Goal: Transaction & Acquisition: Purchase product/service

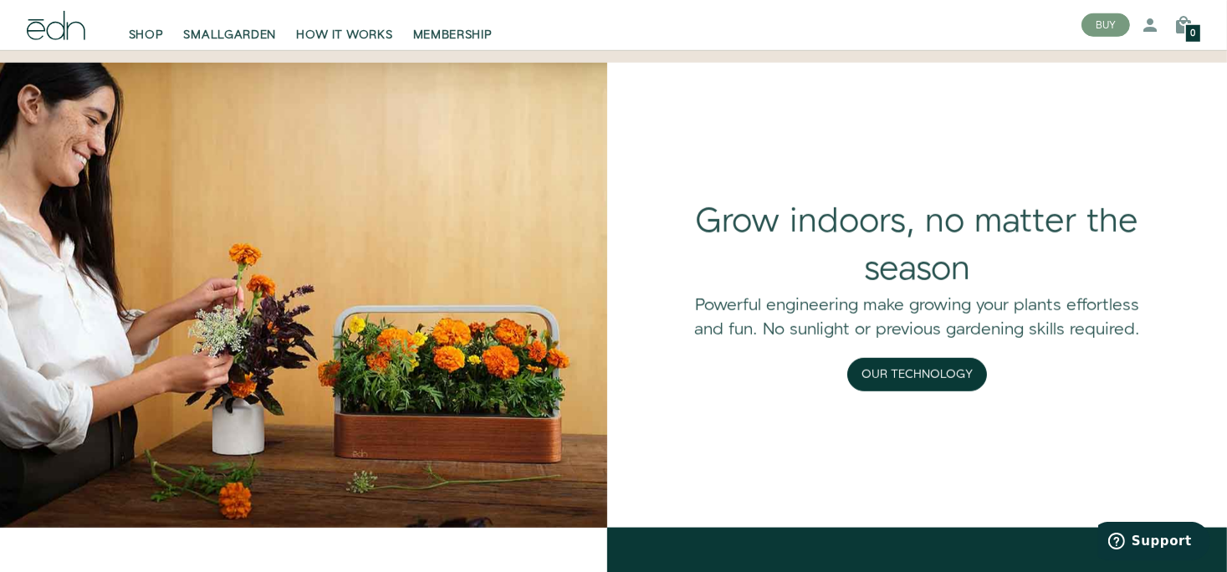
scroll to position [1267, 0]
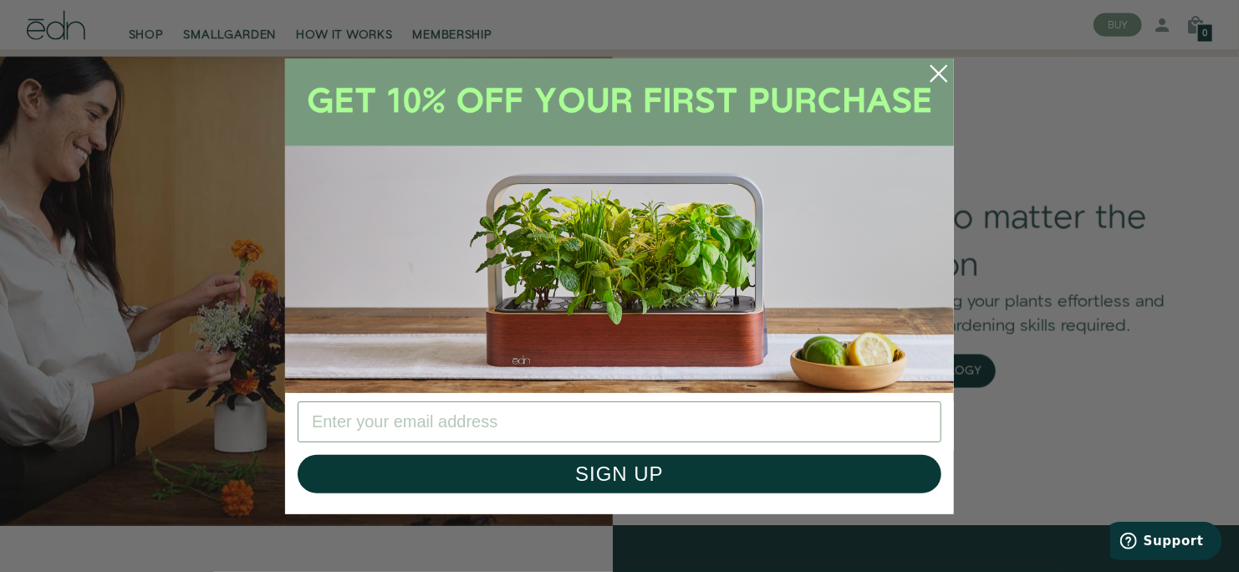
drag, startPoint x: 1231, startPoint y: 73, endPoint x: 1268, endPoint y: 251, distance: 181.9
click at [942, 73] on circle "Close dialog" at bounding box center [939, 73] width 37 height 37
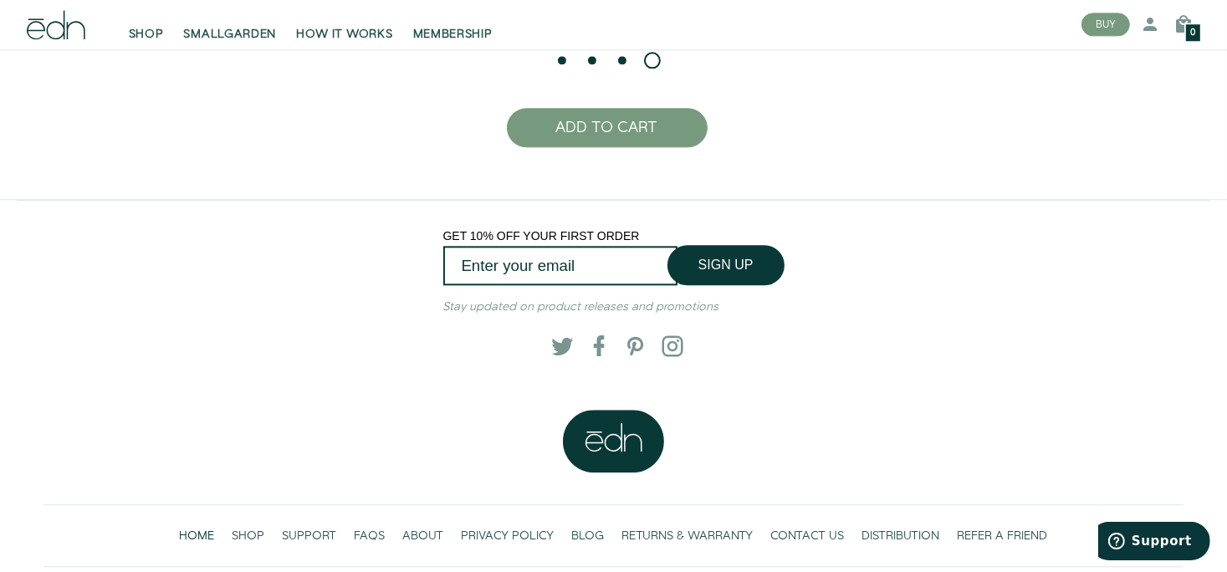
scroll to position [3879, 0]
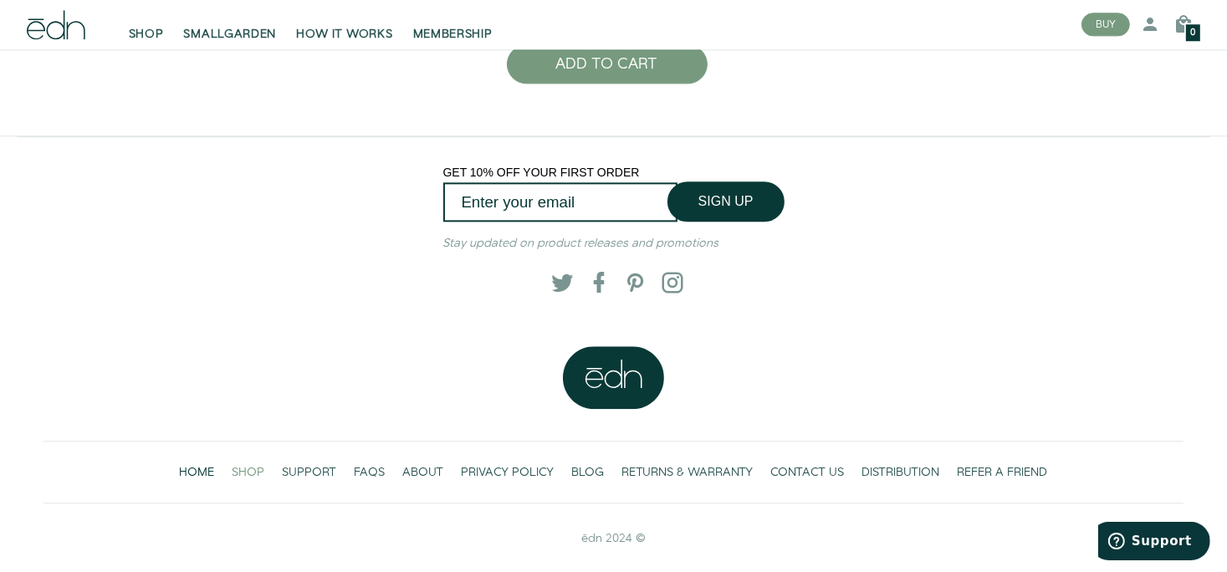
click at [246, 469] on span "SHOP" at bounding box center [249, 472] width 33 height 17
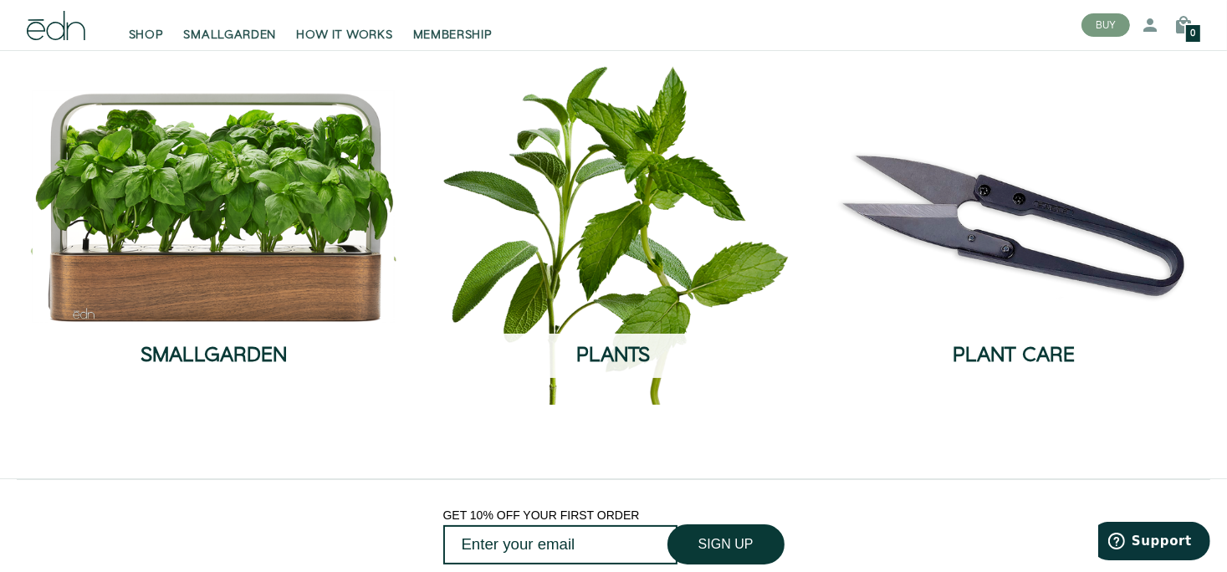
scroll to position [114, 0]
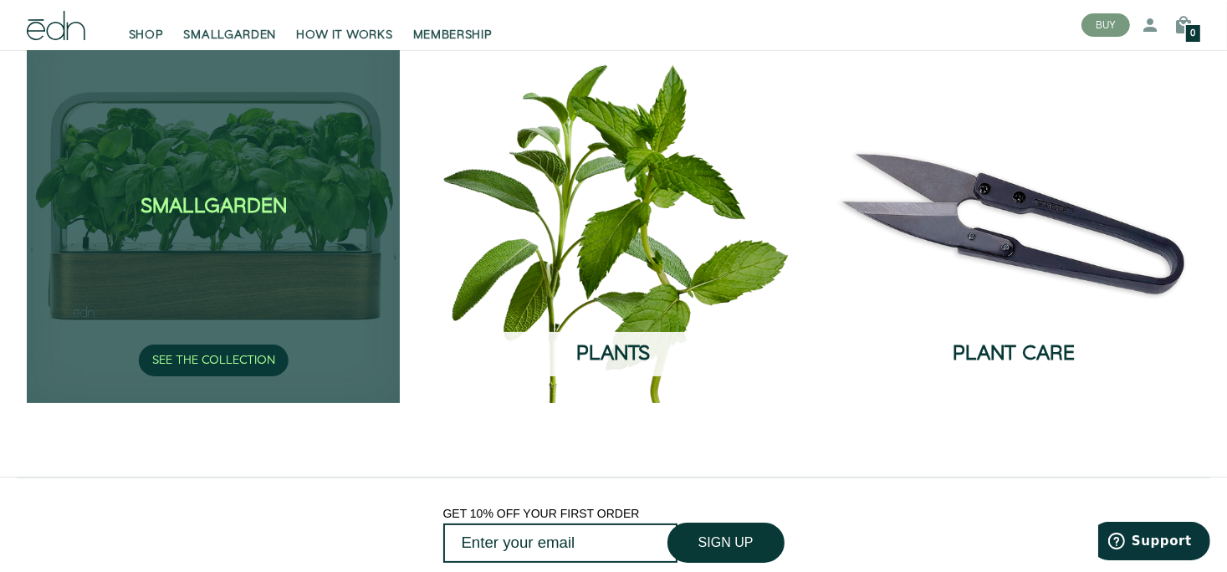
click at [331, 327] on div "SmallGarden SEE THE COLLECTION" at bounding box center [213, 210] width 373 height 385
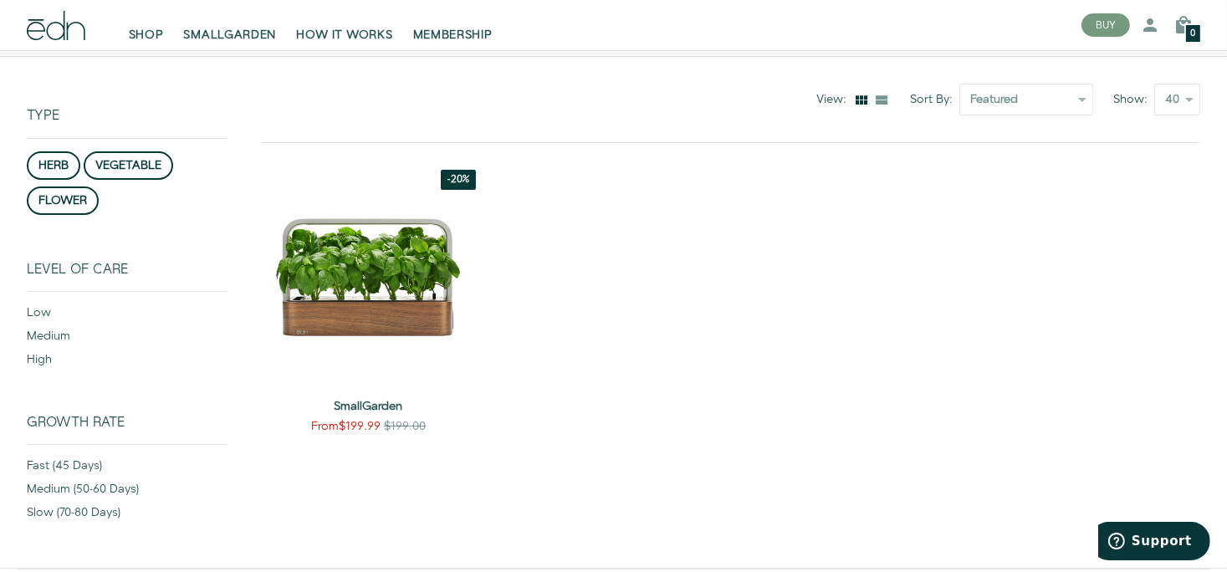
scroll to position [154, 0]
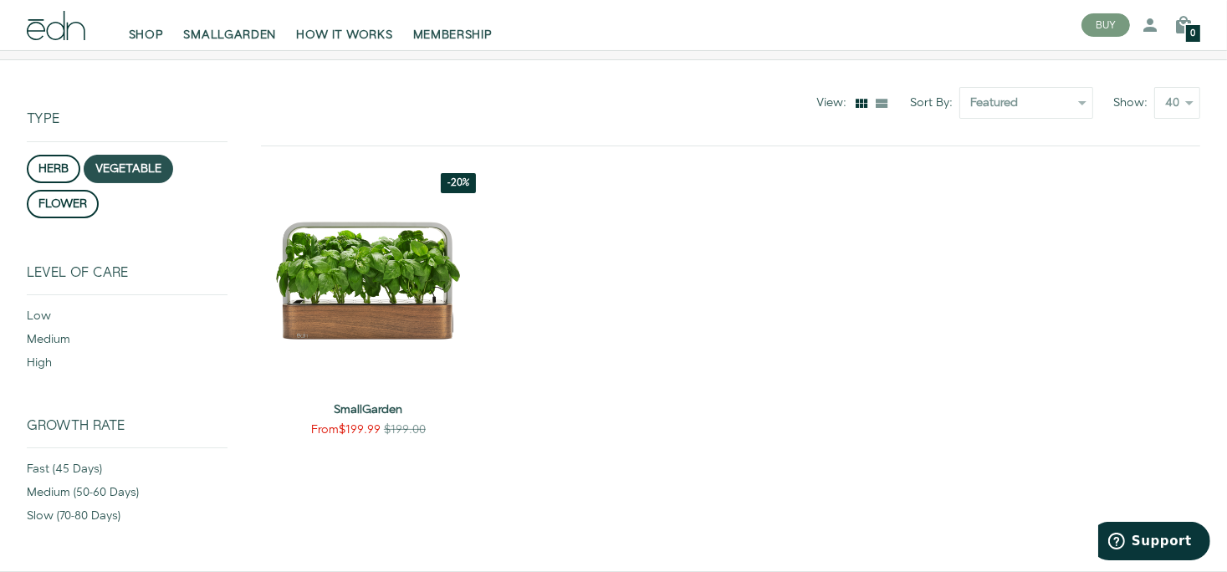
click at [134, 165] on button "vegetable" at bounding box center [128, 169] width 89 height 28
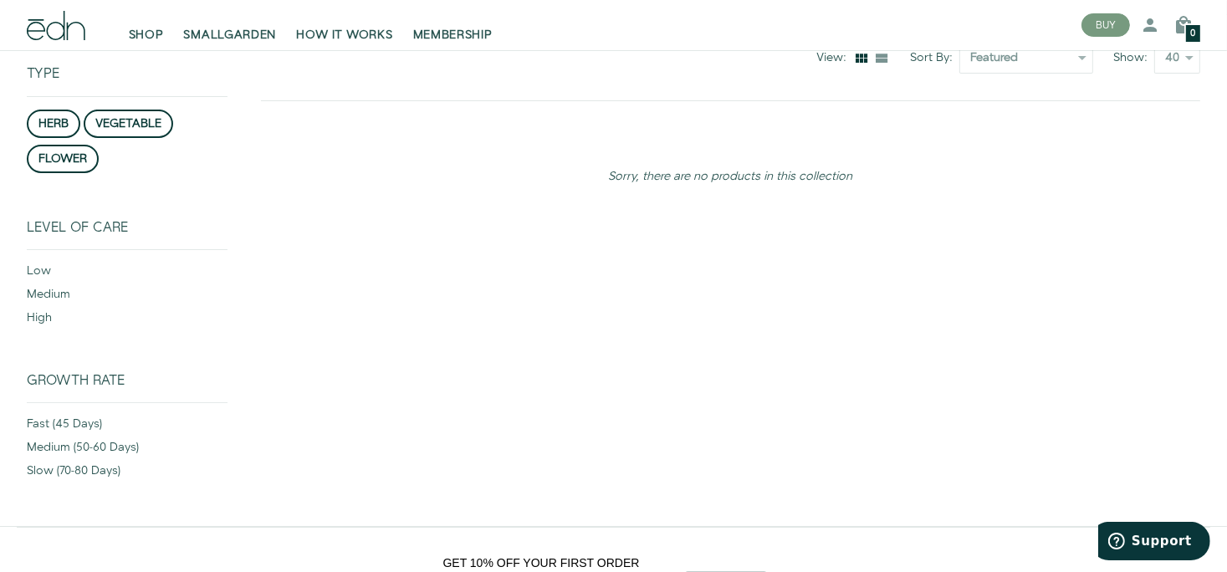
scroll to position [214, 0]
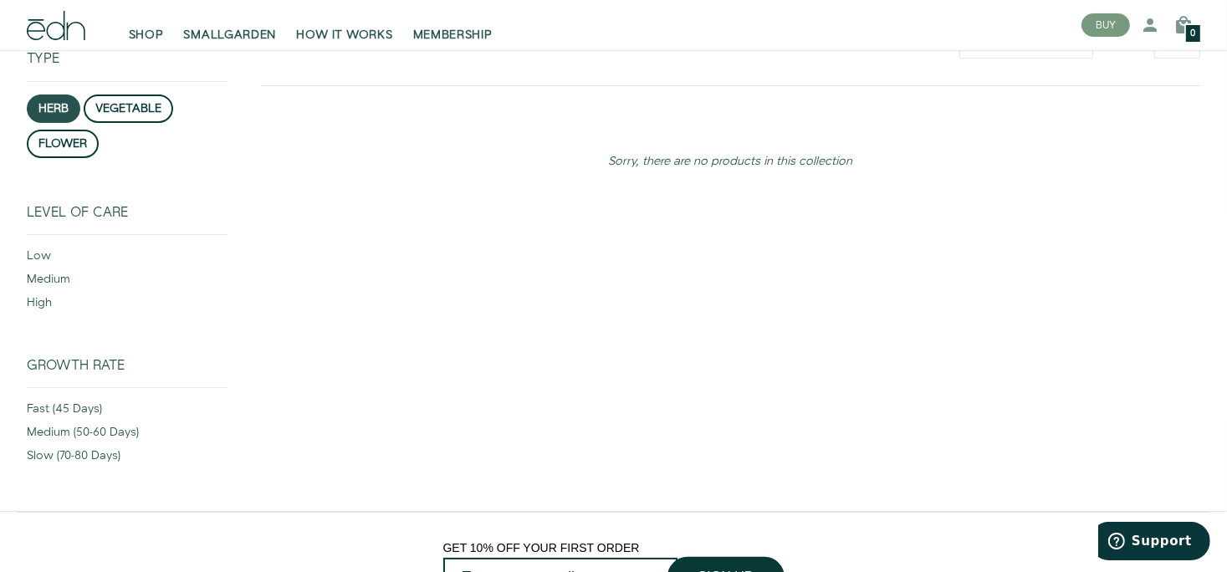
click at [44, 102] on button "herb" at bounding box center [54, 109] width 54 height 28
click at [67, 137] on button "flower" at bounding box center [63, 144] width 72 height 28
click at [240, 33] on span "SMALLGARDEN" at bounding box center [230, 35] width 93 height 17
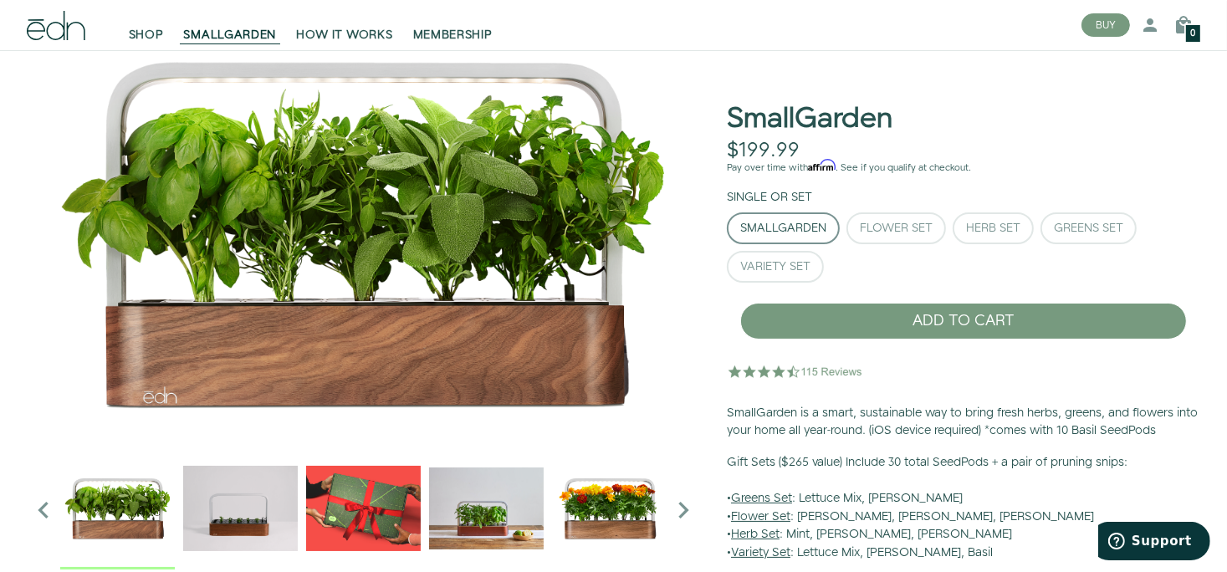
scroll to position [55, 0]
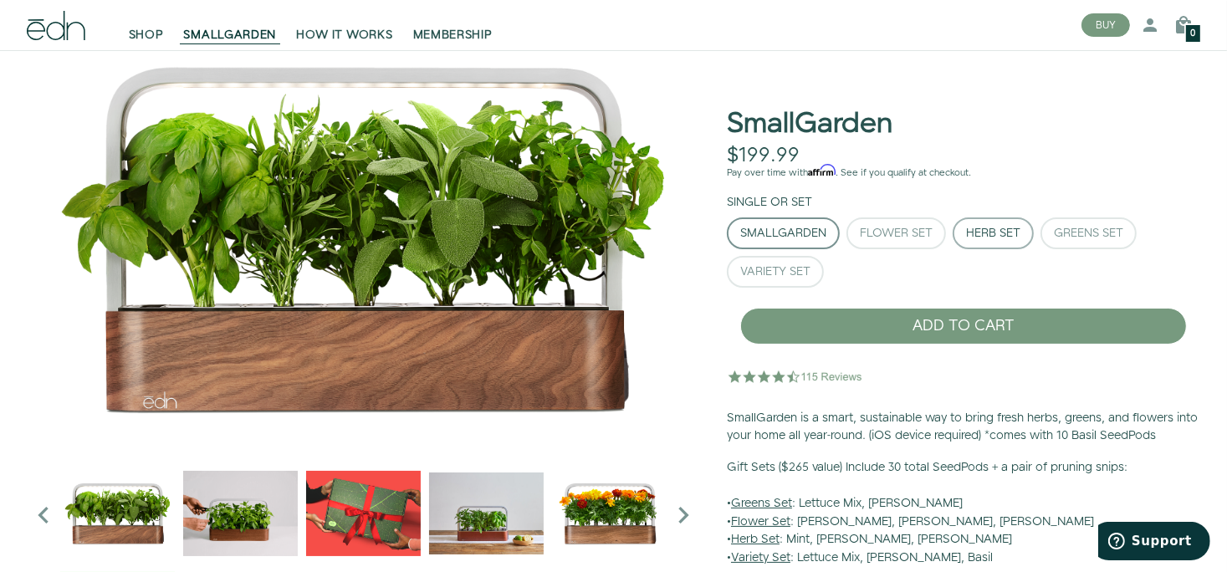
click at [984, 233] on div "Herb Set" at bounding box center [993, 233] width 54 height 12
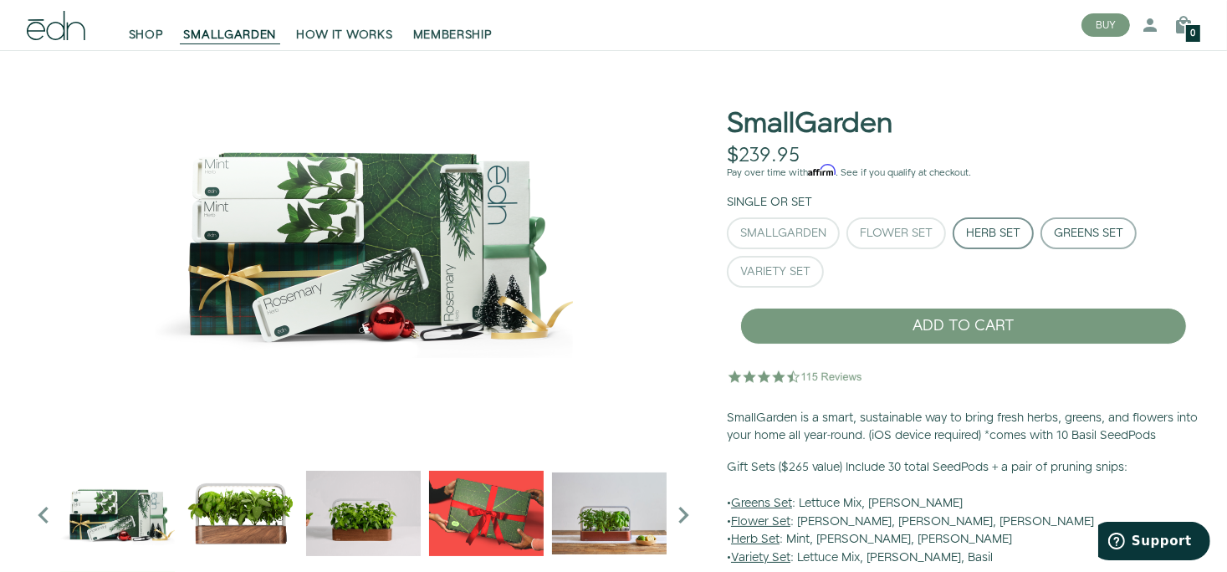
click at [1102, 230] on div "Greens Set" at bounding box center [1088, 233] width 69 height 12
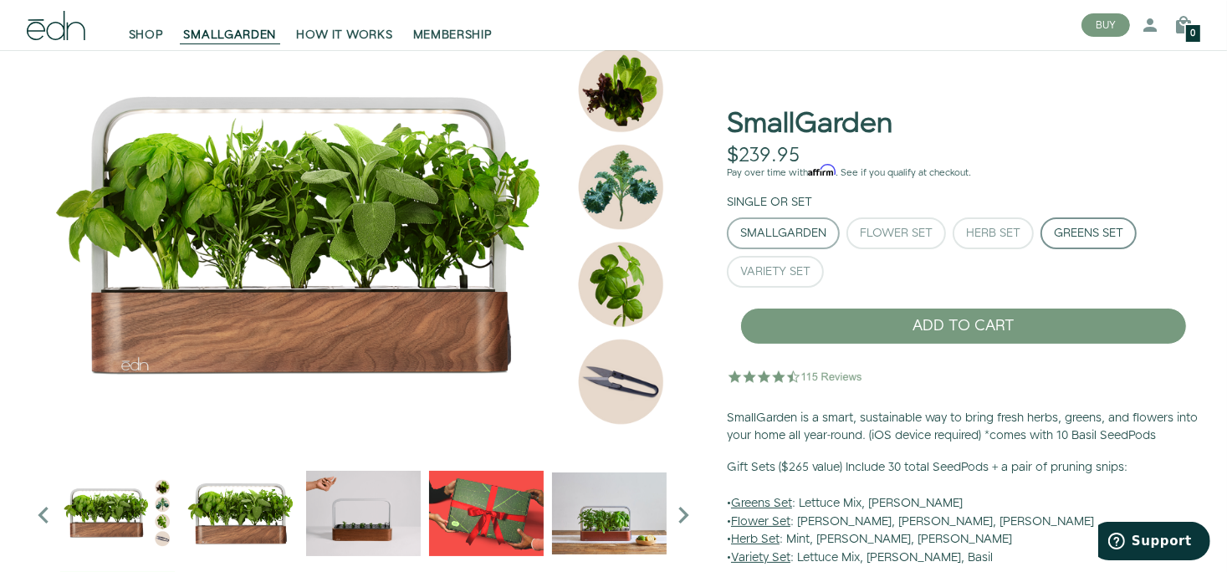
click at [826, 232] on button "SmallGarden" at bounding box center [783, 233] width 113 height 32
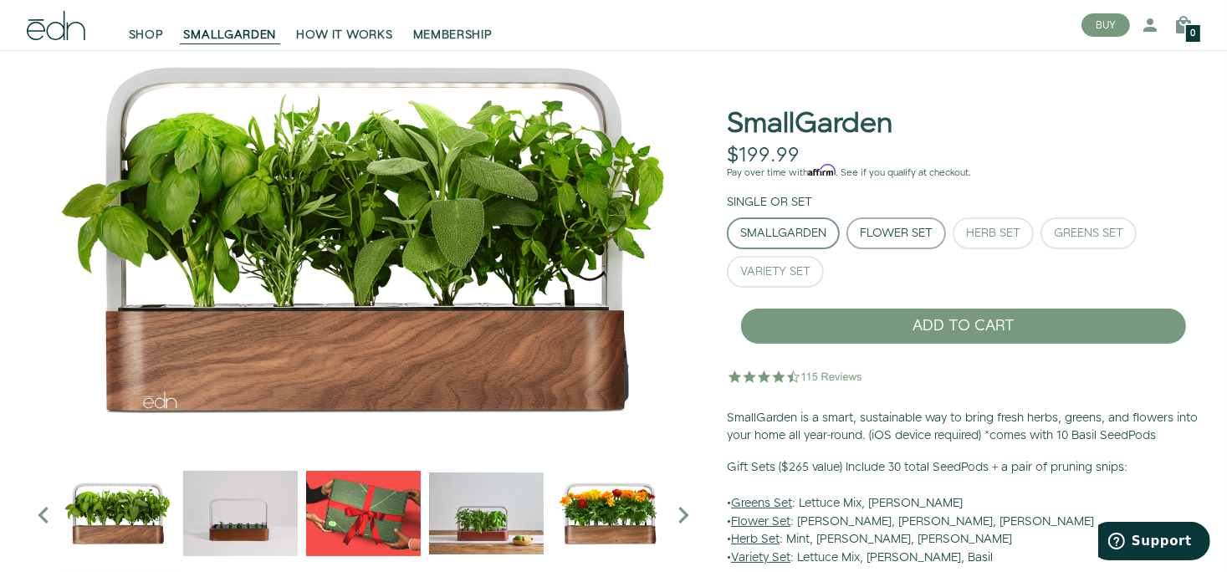
click at [899, 237] on div "Flower Set" at bounding box center [896, 233] width 73 height 12
